Goal: Task Accomplishment & Management: Manage account settings

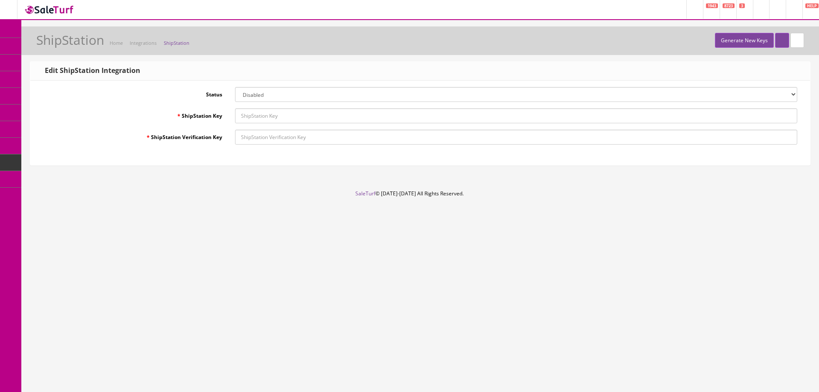
click at [714, 43] on link "Generate New Keys" at bounding box center [743, 40] width 59 height 15
click at [344, 93] on select "Enabled Disabled" at bounding box center [516, 94] width 562 height 15
select select "1"
click at [235, 87] on select "Enabled Disabled" at bounding box center [516, 94] width 562 height 15
click at [726, 46] on link "Generate New Keys" at bounding box center [743, 40] width 59 height 15
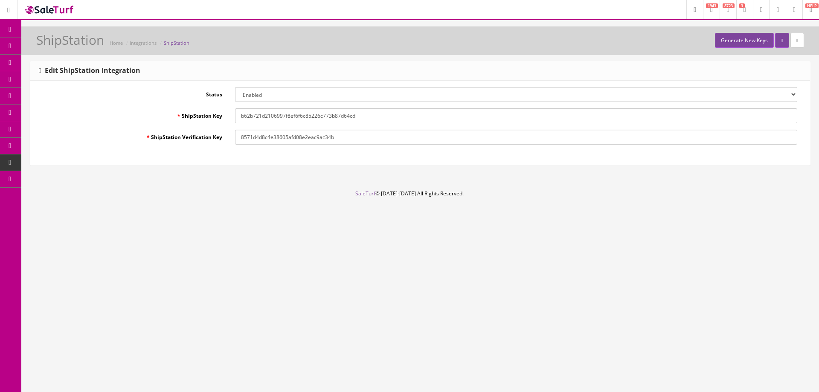
drag, startPoint x: 296, startPoint y: 111, endPoint x: 158, endPoint y: 118, distance: 137.8
click at [166, 117] on div "ShipStation Key b62b721d2106997f8ef6f6c85226c773b87d64cd" at bounding box center [420, 115] width 767 height 15
click at [281, 139] on input "8571d4d8c4e38605afd08e2eac9ac34b" at bounding box center [516, 137] width 562 height 15
click at [781, 39] on icon "submit" at bounding box center [782, 40] width 2 height 5
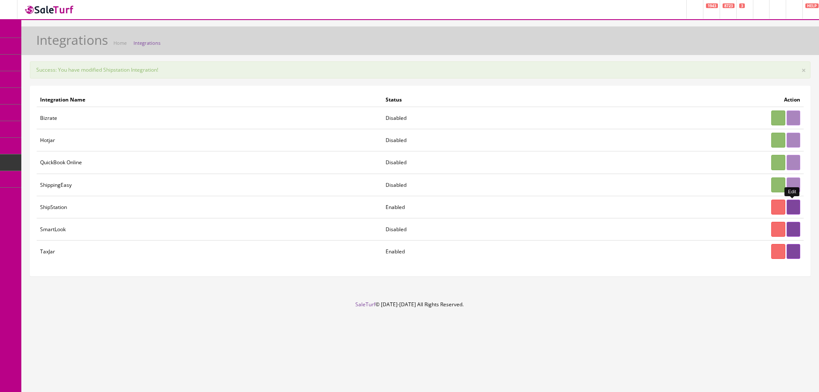
click at [798, 205] on link at bounding box center [793, 207] width 14 height 15
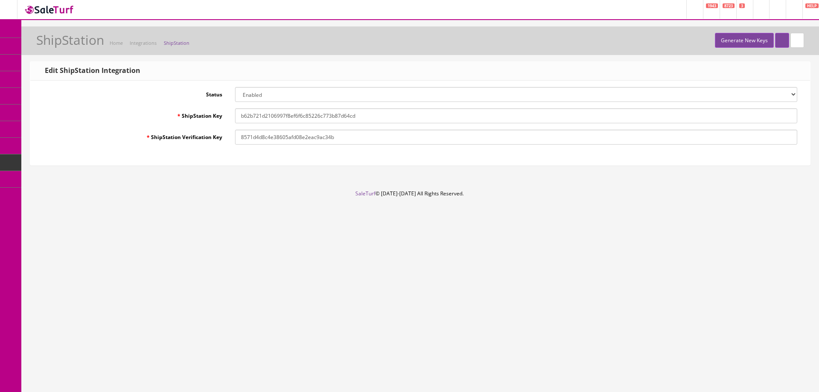
click at [807, 9] on link "HELP" at bounding box center [810, 9] width 17 height 19
click at [143, 22] on div "Research Trends Trending on Ebay Google Trends Amazon Insights (Login Before Cl…" at bounding box center [409, 196] width 819 height 392
click at [281, 256] on div "Research Trends Trending on Ebay Google Trends Amazon Insights (Login Before Cl…" at bounding box center [409, 196] width 819 height 392
